Goal: Task Accomplishment & Management: Use online tool/utility

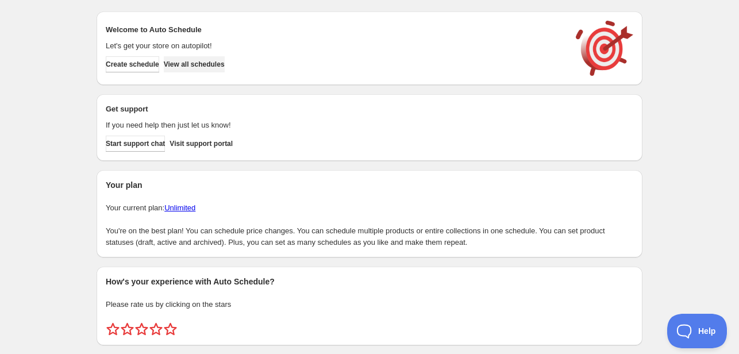
click at [218, 68] on span "View all schedules" at bounding box center [194, 64] width 61 height 9
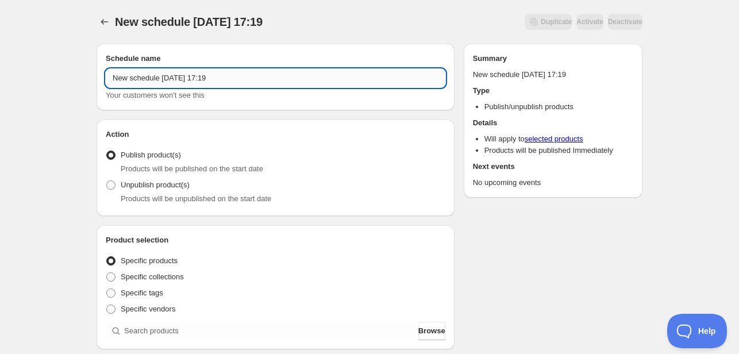
click at [205, 82] on input "New schedule [DATE] 17:19" at bounding box center [276, 78] width 340 height 18
drag, startPoint x: 264, startPoint y: 78, endPoint x: -7, endPoint y: 120, distance: 275.0
click at [0, 120] on html "New schedule [DATE] 17:19. This page is ready New schedule [DATE] 17:19 Duplica…" at bounding box center [369, 177] width 739 height 354
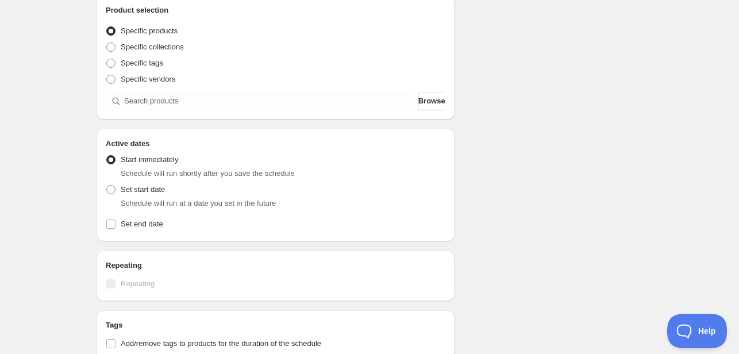
scroll to position [287, 0]
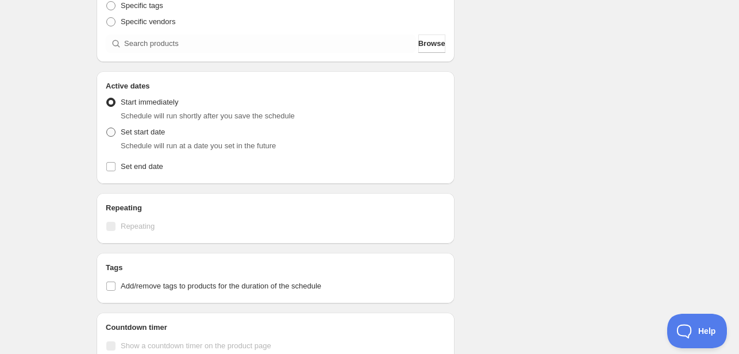
type input "Menu [DATE]"
click at [115, 128] on span at bounding box center [110, 132] width 9 height 9
click at [107, 128] on input "Set start date" at bounding box center [106, 128] width 1 height 1
radio input "true"
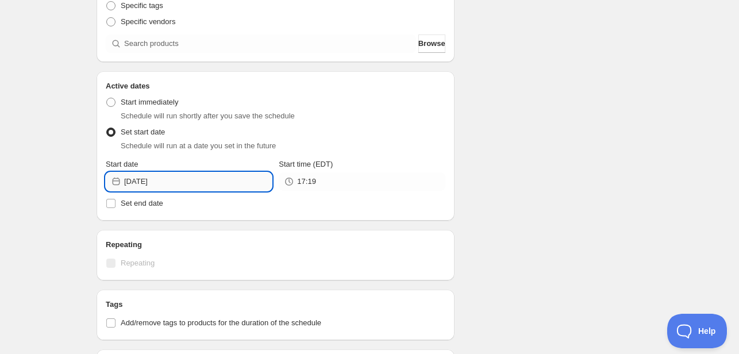
click at [231, 181] on input "[DATE]" at bounding box center [198, 181] width 148 height 18
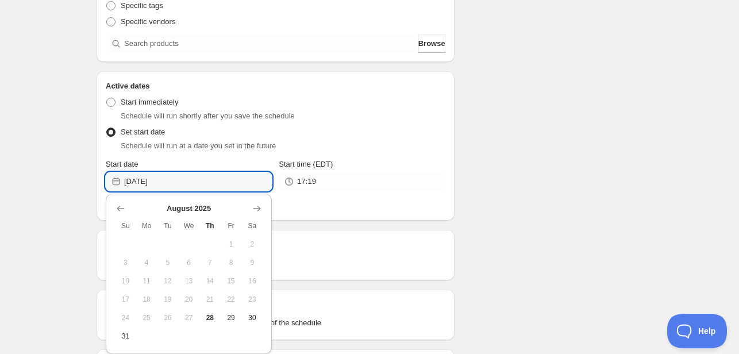
scroll to position [0, 0]
click at [256, 212] on icon "Show next month, September 2025" at bounding box center [256, 208] width 11 height 11
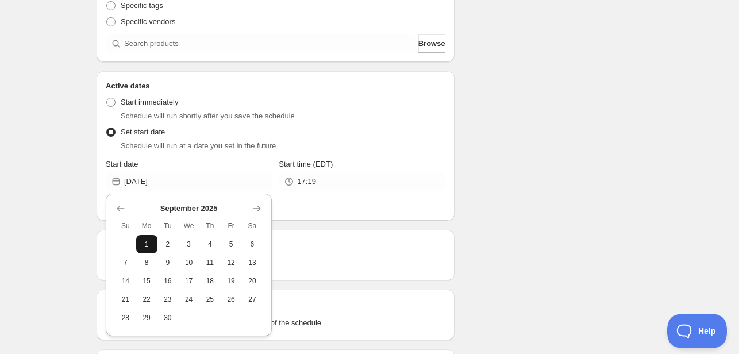
click at [147, 240] on span "1" at bounding box center [147, 244] width 12 height 9
type input "[DATE]"
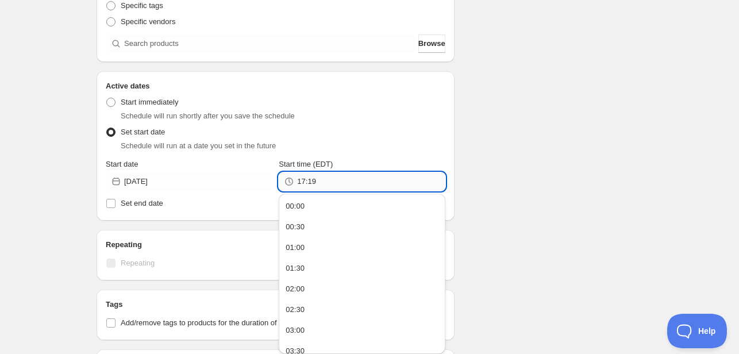
click at [325, 185] on input "17:19" at bounding box center [371, 181] width 148 height 18
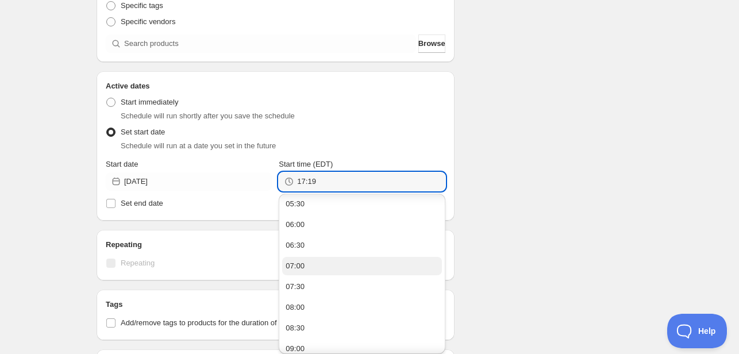
click at [315, 266] on button "07:00" at bounding box center [361, 266] width 159 height 18
type input "07:00"
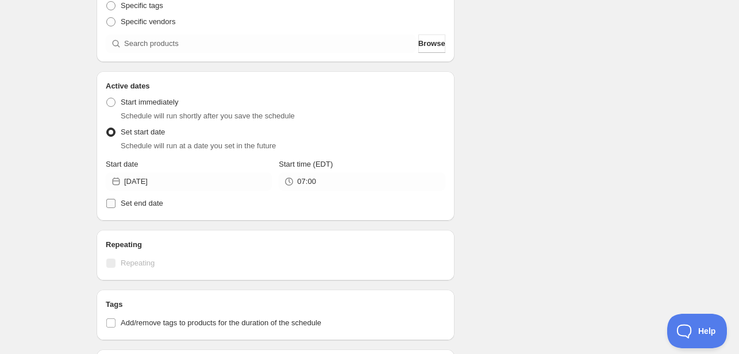
click at [108, 209] on label "Set end date" at bounding box center [276, 203] width 340 height 16
click at [108, 208] on input "Set end date" at bounding box center [110, 203] width 9 height 9
checkbox input "true"
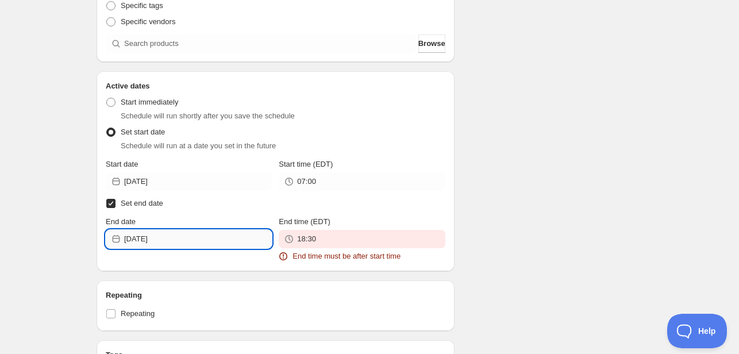
click at [183, 243] on input "[DATE]" at bounding box center [198, 239] width 148 height 18
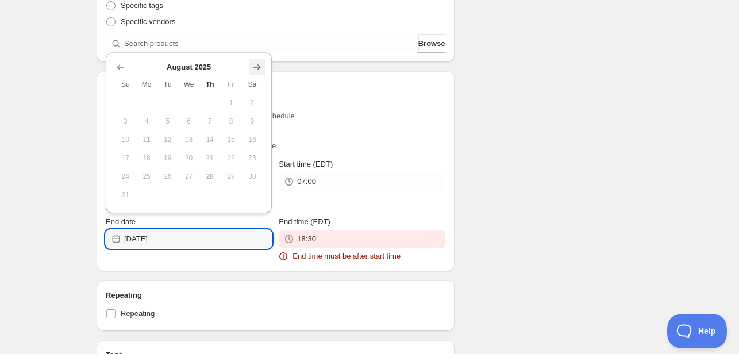
click at [255, 64] on icon "Show next month, September 2025" at bounding box center [256, 66] width 11 height 11
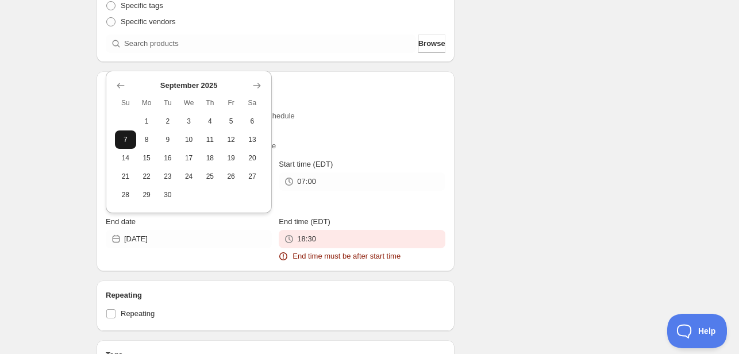
click at [121, 137] on span "7" at bounding box center [126, 139] width 12 height 9
type input "[DATE]"
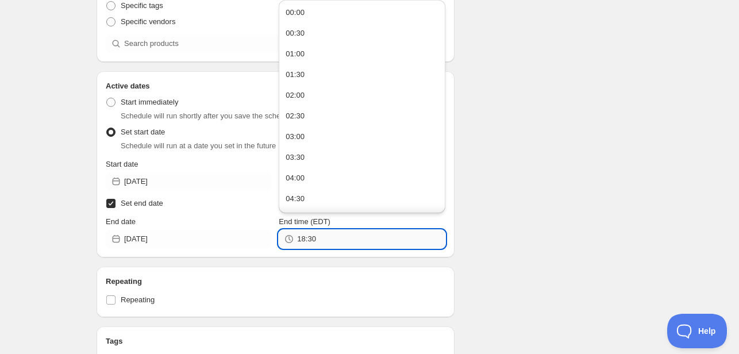
click at [328, 243] on input "18:30" at bounding box center [371, 239] width 148 height 18
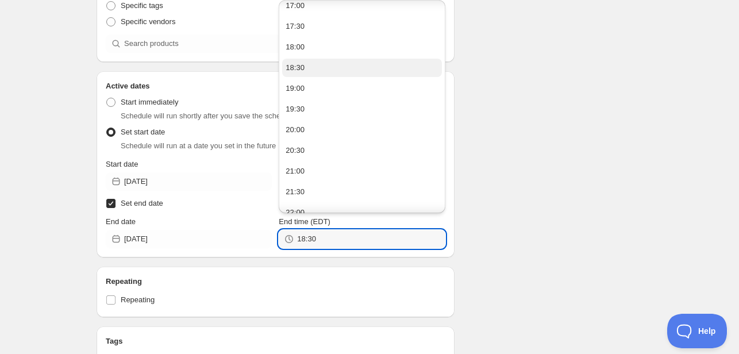
scroll to position [784, 0]
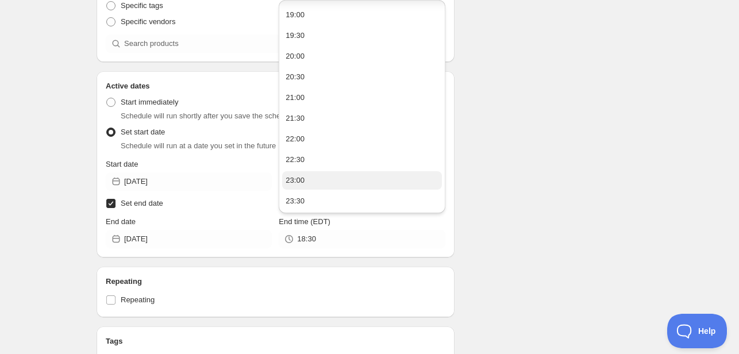
click at [321, 176] on button "23:00" at bounding box center [361, 180] width 159 height 18
type input "23:00"
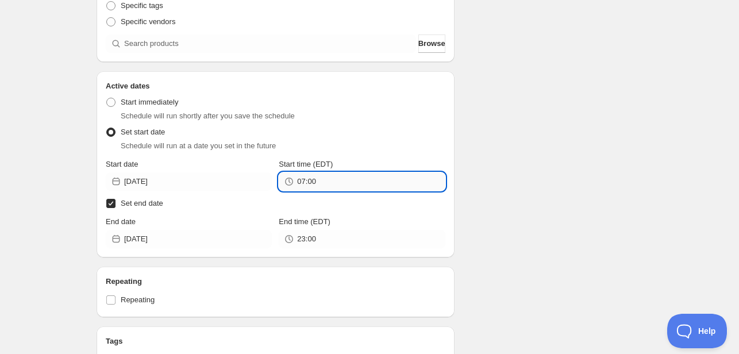
click at [334, 180] on input "07:00" at bounding box center [371, 181] width 148 height 18
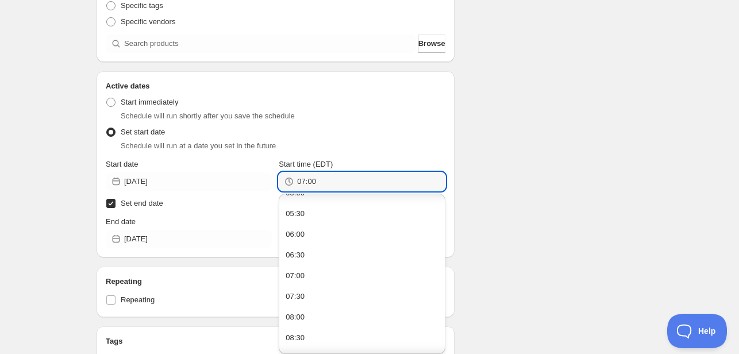
scroll to position [230, 0]
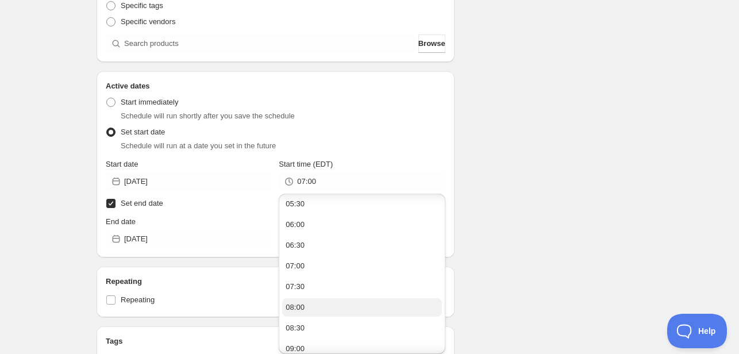
click at [305, 304] on button "08:00" at bounding box center [361, 307] width 159 height 18
type input "08:00"
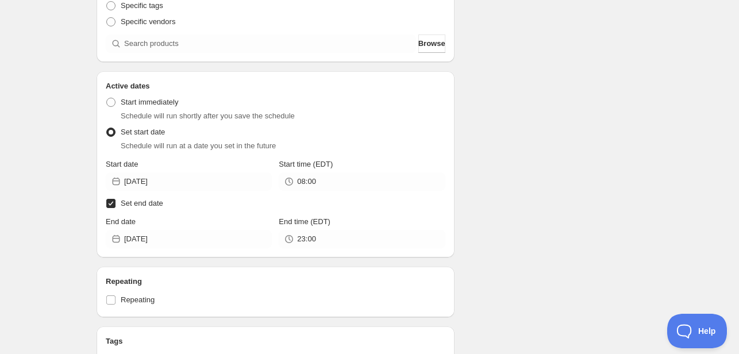
click at [563, 164] on div "Schedule name Menu [DATE] Your customers won't see this Action Action Publish p…" at bounding box center [364, 220] width 555 height 947
click at [57, 145] on div "Menu [DATE] . This page is ready Menu [DATE] Duplicate Activate Deactivate More…" at bounding box center [369, 215] width 739 height 1004
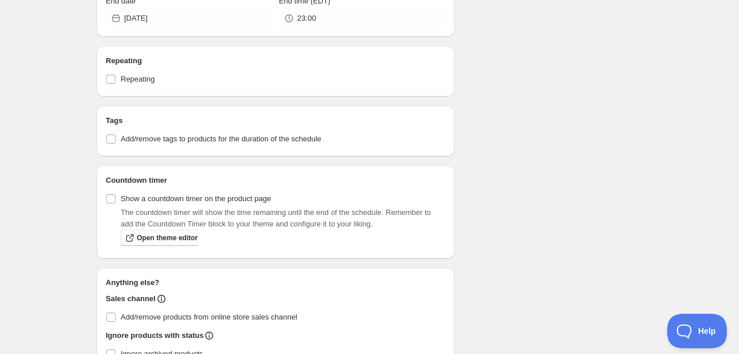
scroll to position [517, 0]
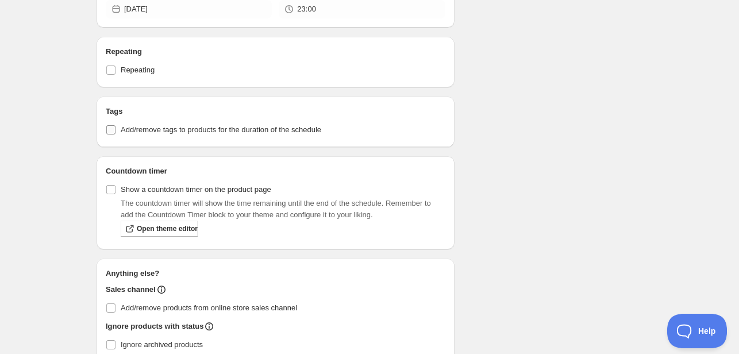
click at [109, 130] on input "Add/remove tags to products for the duration of the schedule" at bounding box center [110, 129] width 9 height 9
checkbox input "true"
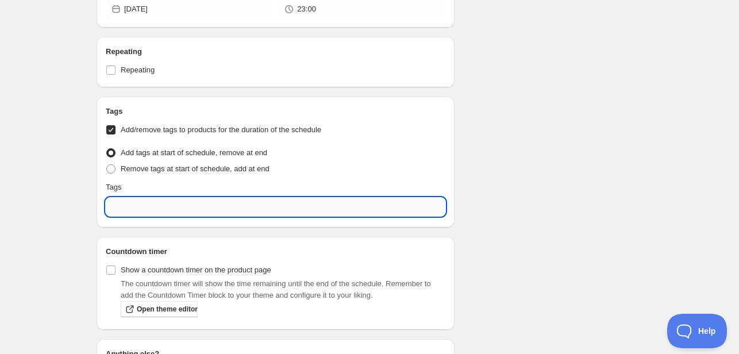
click at [128, 206] on input "text" at bounding box center [276, 207] width 340 height 18
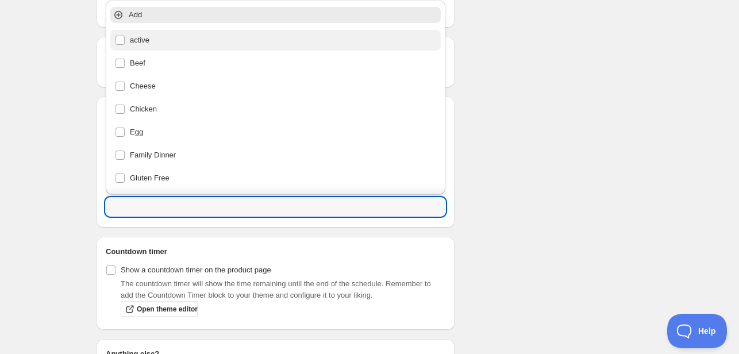
click at [139, 47] on div "active" at bounding box center [275, 40] width 321 height 16
type input "active"
checkbox input "true"
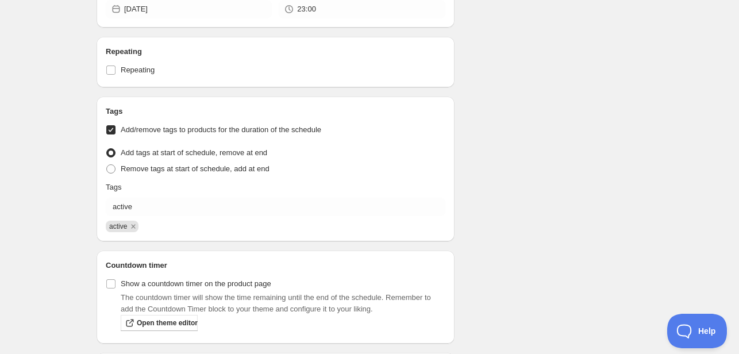
click at [556, 141] on div "Schedule name Menu [DATE] Your customers won't see this Action Action Publish p…" at bounding box center [364, 37] width 555 height 1041
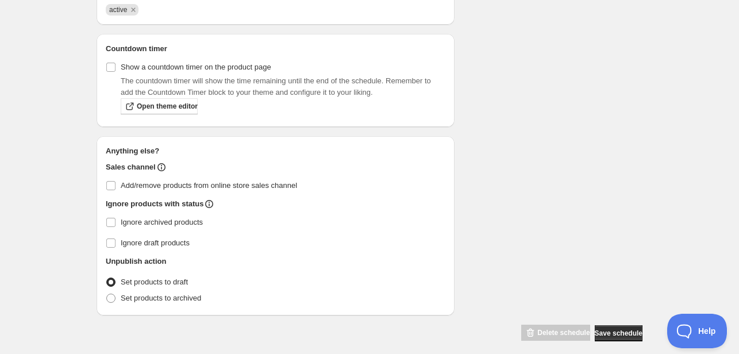
scroll to position [744, 0]
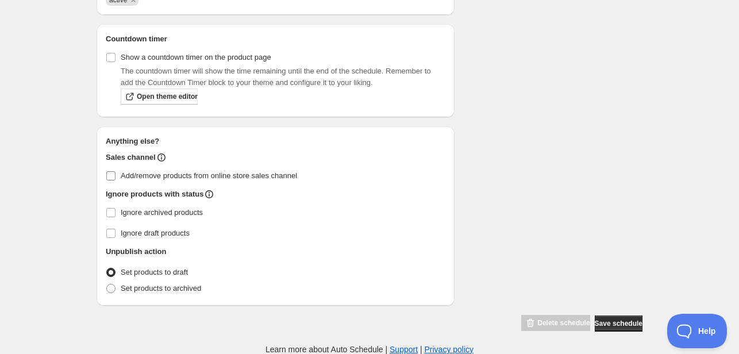
click at [111, 179] on input "Add/remove products from online store sales channel" at bounding box center [110, 175] width 9 height 9
checkbox input "true"
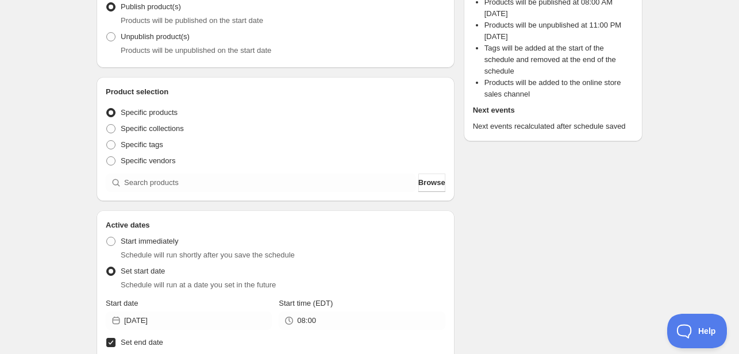
scroll to position [111, 0]
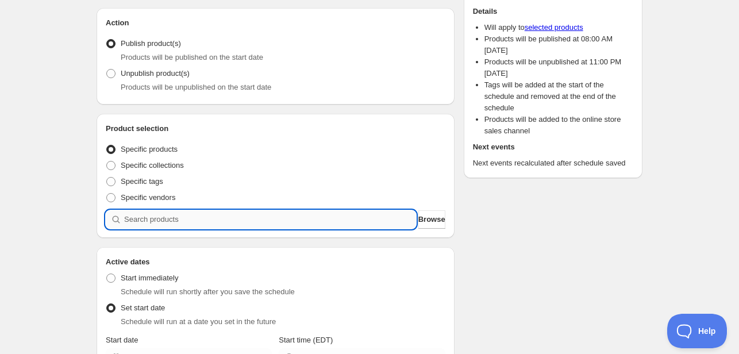
click at [186, 224] on input "search" at bounding box center [270, 219] width 292 height 18
type input "s"
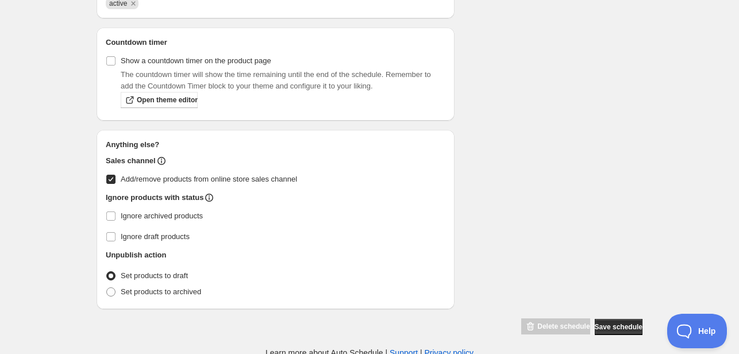
scroll to position [781, 0]
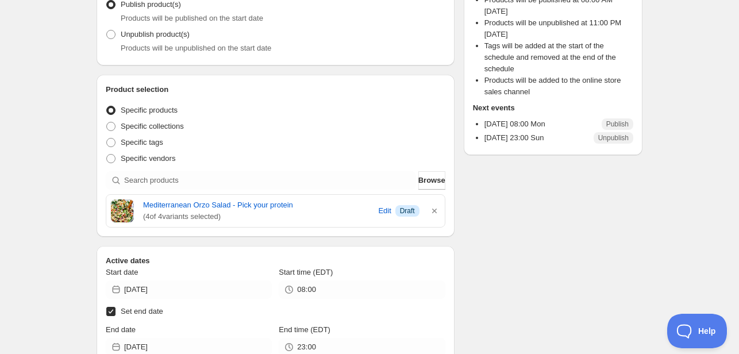
scroll to position [172, 0]
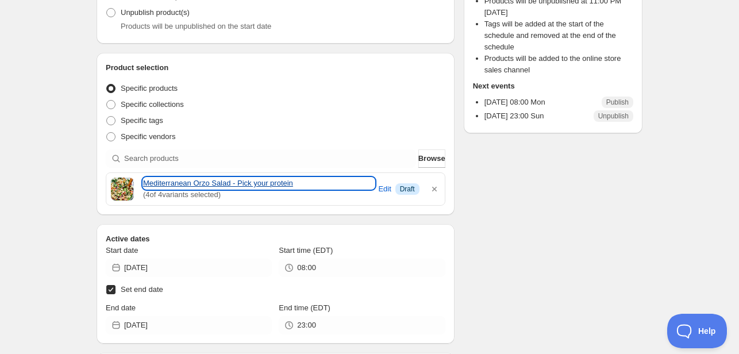
click at [156, 182] on link "Mediterranean Orzo Salad - Pick your protein" at bounding box center [259, 183] width 232 height 11
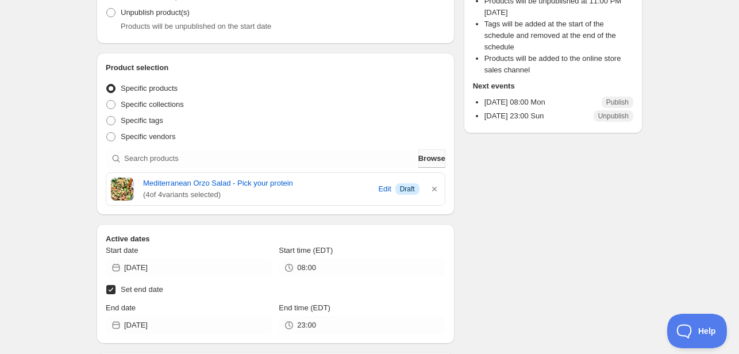
click at [428, 162] on span "Browse" at bounding box center [431, 158] width 27 height 11
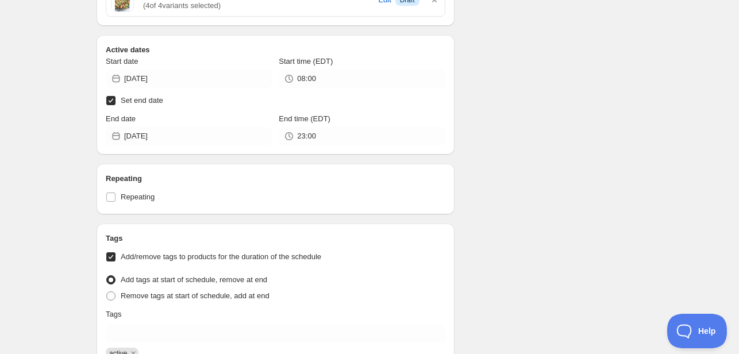
scroll to position [747, 0]
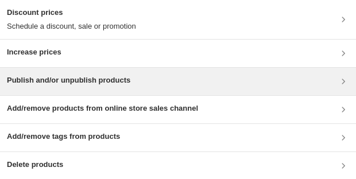
click at [51, 76] on h3 "Publish and/or unpublish products" at bounding box center [69, 80] width 124 height 11
